Goal: Find specific page/section: Find specific page/section

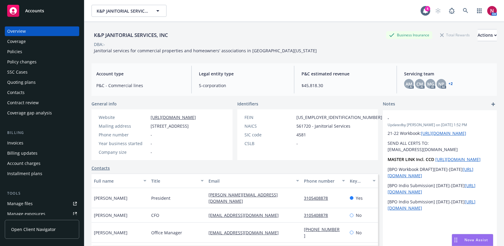
scroll to position [52, 0]
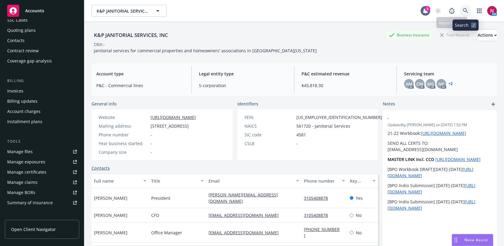
click at [461, 8] on link at bounding box center [466, 11] width 12 height 12
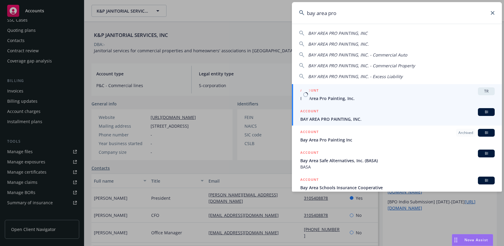
type input "bay area pro"
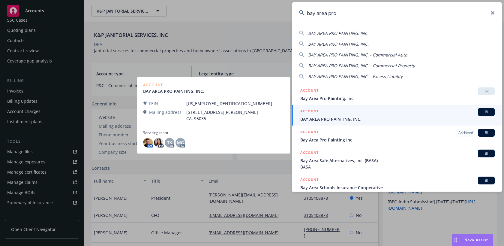
click at [385, 115] on div "ACCOUNT BI" at bounding box center [397, 112] width 195 height 8
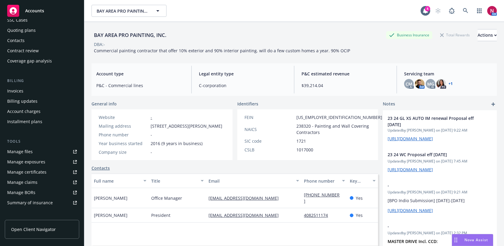
scroll to position [114, 0]
